Goal: Complete application form

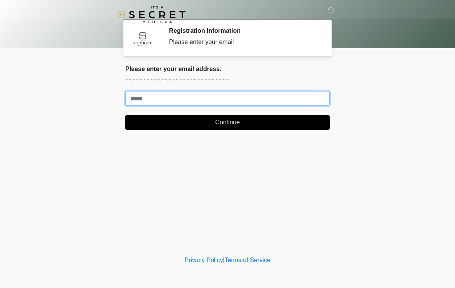
click at [239, 101] on input "Where should we email your treatment plan?" at bounding box center [227, 98] width 205 height 15
type input "**********"
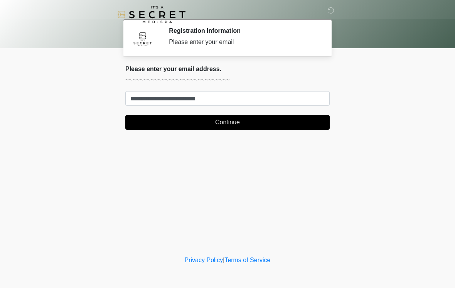
click at [233, 122] on button "Continue" at bounding box center [227, 122] width 205 height 15
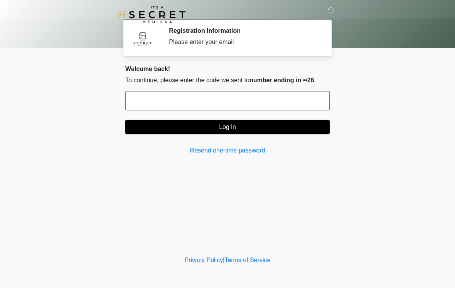
click at [274, 107] on input "text" at bounding box center [227, 100] width 205 height 19
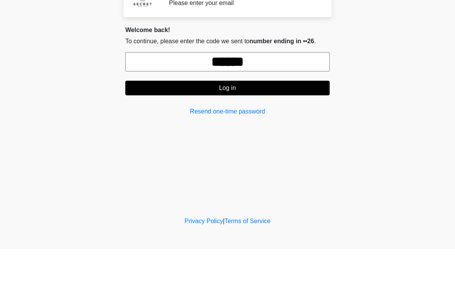
type input "******"
click at [228, 120] on button "Log in" at bounding box center [227, 127] width 205 height 15
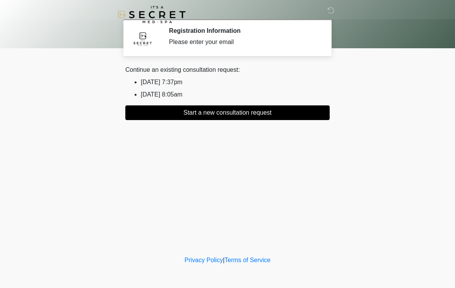
click at [239, 110] on button "Start a new consultation request" at bounding box center [227, 112] width 205 height 15
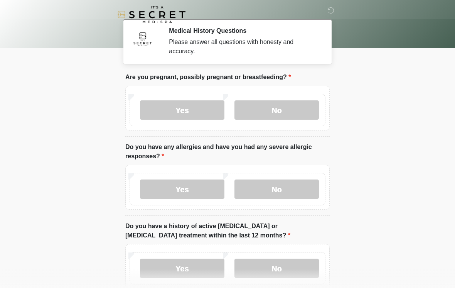
click at [280, 111] on label "No" at bounding box center [277, 109] width 85 height 19
click at [274, 194] on label "No" at bounding box center [277, 188] width 85 height 19
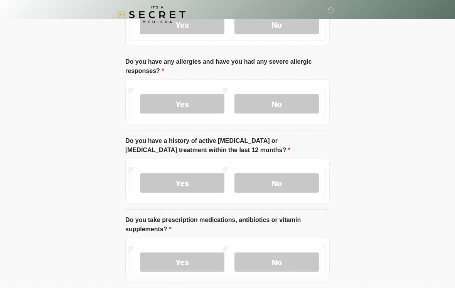
scroll to position [106, 0]
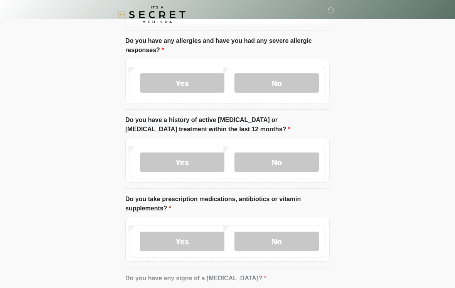
click at [273, 164] on label "No" at bounding box center [277, 161] width 85 height 19
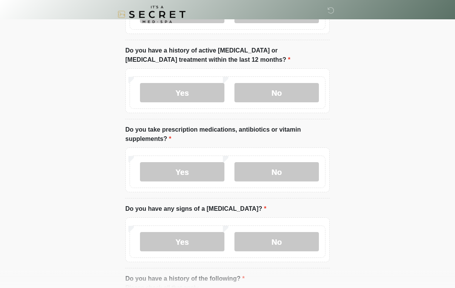
scroll to position [176, 0]
click at [195, 175] on label "Yes" at bounding box center [182, 171] width 85 height 19
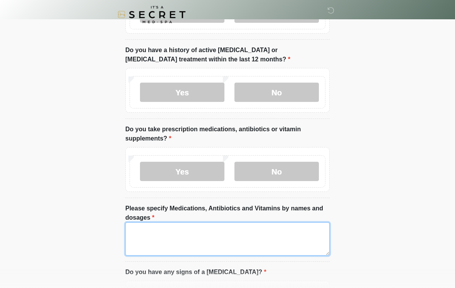
click at [244, 237] on textarea "Please specify Medications, Antibiotics and Vitamins by names and dosages" at bounding box center [227, 238] width 205 height 33
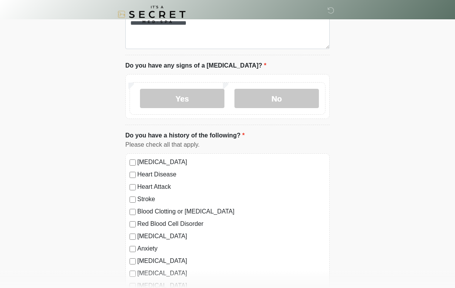
scroll to position [384, 0]
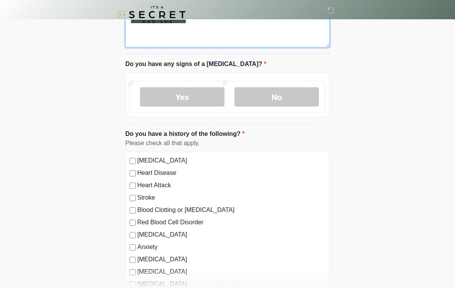
type textarea "**********"
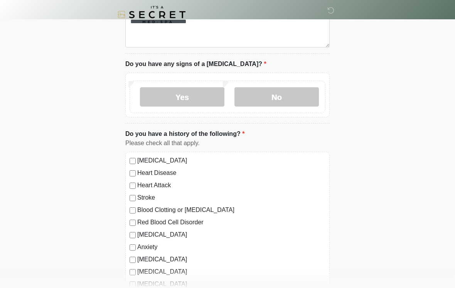
click at [272, 96] on label "No" at bounding box center [277, 96] width 85 height 19
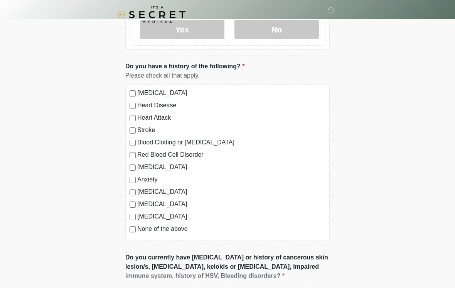
scroll to position [453, 0]
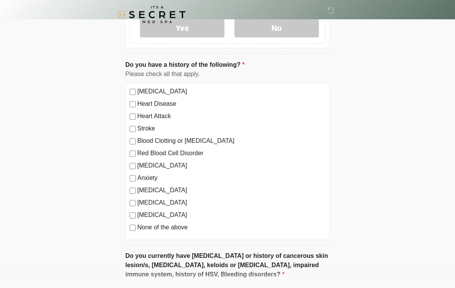
click at [138, 223] on label "None of the above" at bounding box center [231, 227] width 188 height 9
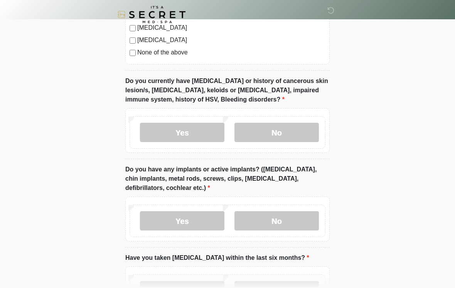
scroll to position [631, 0]
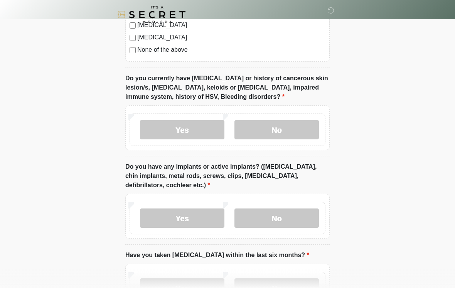
click at [280, 131] on label "No" at bounding box center [277, 129] width 85 height 19
click at [280, 221] on label "No" at bounding box center [277, 217] width 85 height 19
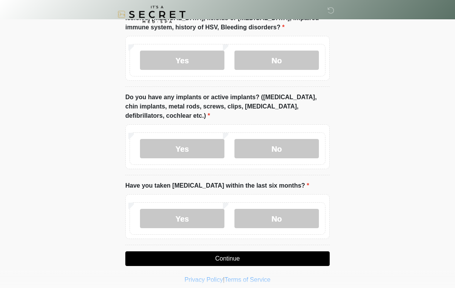
scroll to position [706, 0]
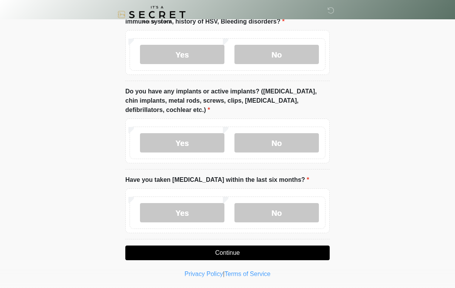
click at [276, 214] on label "No" at bounding box center [277, 212] width 85 height 19
click at [238, 251] on button "Continue" at bounding box center [227, 252] width 205 height 15
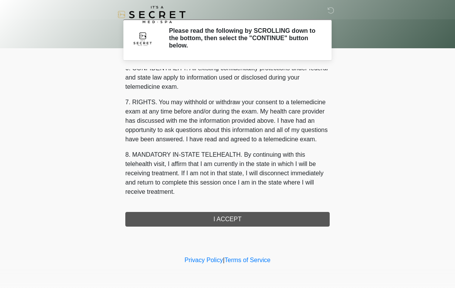
scroll to position [314, 0]
click at [229, 217] on button "I ACCEPT" at bounding box center [227, 219] width 205 height 15
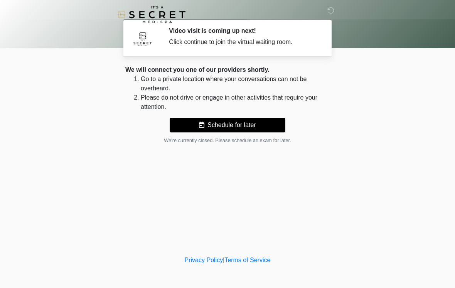
click at [233, 37] on div "Click continue to join the virtual waiting room." at bounding box center [243, 41] width 149 height 9
click at [198, 39] on div "Click continue to join the virtual waiting room." at bounding box center [243, 41] width 149 height 9
click at [198, 42] on div "Click continue to join the virtual waiting room." at bounding box center [243, 41] width 149 height 9
click at [333, 14] on icon at bounding box center [331, 10] width 7 height 7
click at [173, 37] on div "Click continue to join the virtual waiting room." at bounding box center [243, 41] width 149 height 9
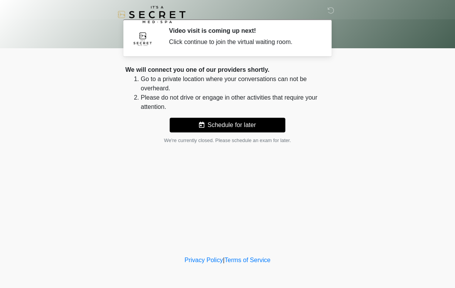
click at [177, 42] on div "Click continue to join the virtual waiting room." at bounding box center [243, 41] width 149 height 9
click at [173, 38] on div "Click continue to join the virtual waiting room." at bounding box center [243, 41] width 149 height 9
click at [192, 44] on div "Click continue to join the virtual waiting room." at bounding box center [243, 41] width 149 height 9
click at [241, 47] on div "Video visit is coming up next! Click continue to join the virtual waiting room." at bounding box center [243, 38] width 149 height 22
click at [180, 42] on div "Click continue to join the virtual waiting room." at bounding box center [243, 41] width 149 height 9
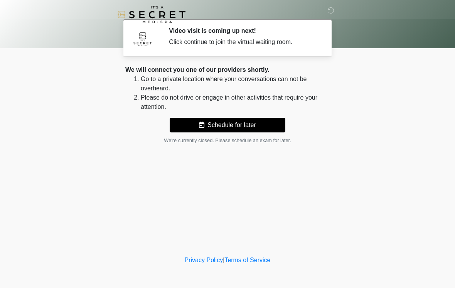
click at [191, 46] on div "Click continue to join the virtual waiting room." at bounding box center [243, 41] width 149 height 9
click at [176, 42] on div "Click continue to join the virtual waiting room." at bounding box center [243, 41] width 149 height 9
